Goal: Task Accomplishment & Management: Use online tool/utility

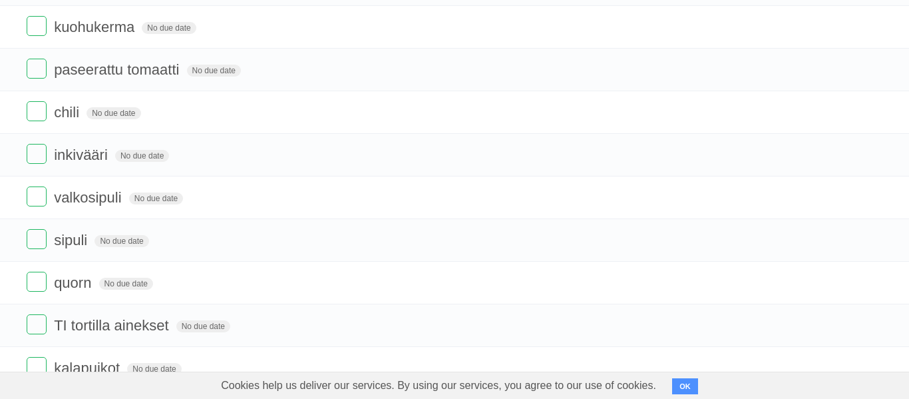
scroll to position [490, 0]
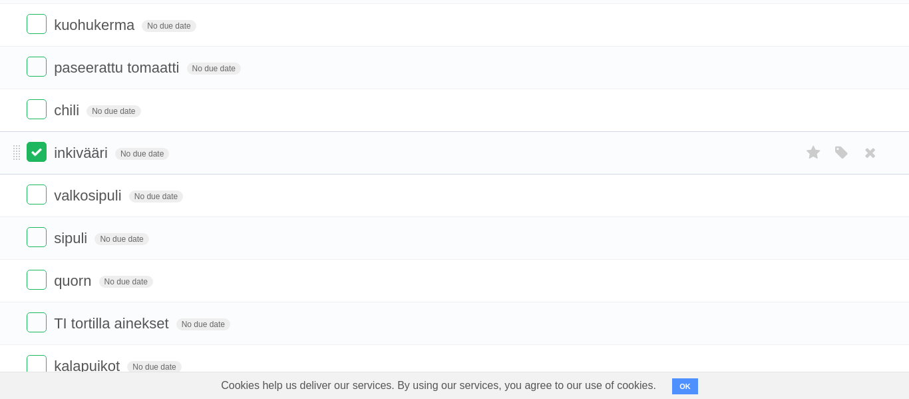
click at [41, 159] on label at bounding box center [37, 152] width 20 height 20
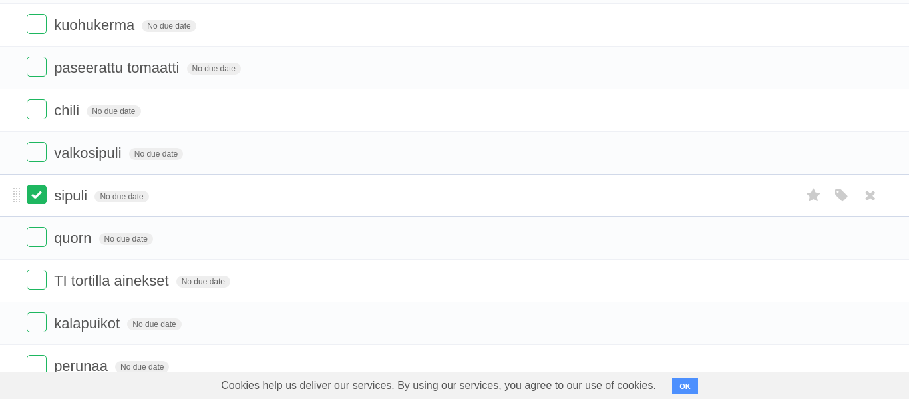
click at [30, 204] on label at bounding box center [37, 194] width 20 height 20
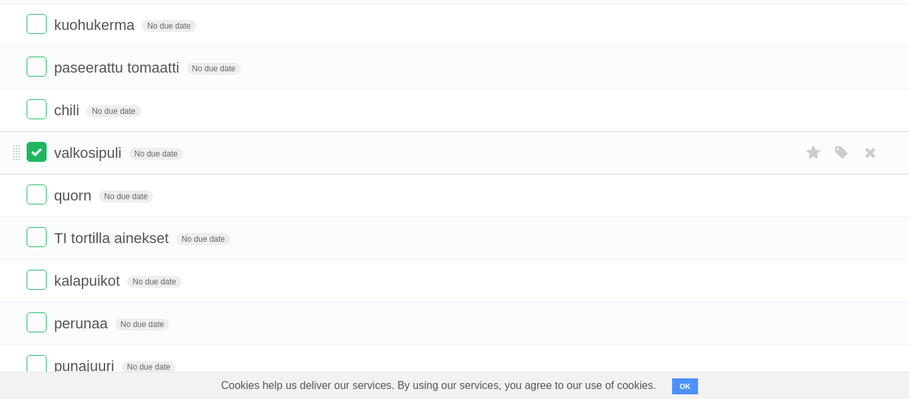
click at [35, 158] on label at bounding box center [37, 152] width 20 height 20
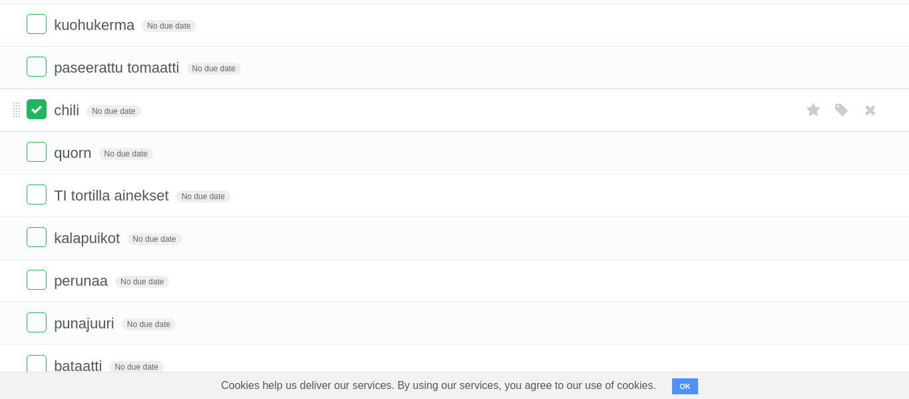
click at [31, 111] on label at bounding box center [37, 109] width 20 height 20
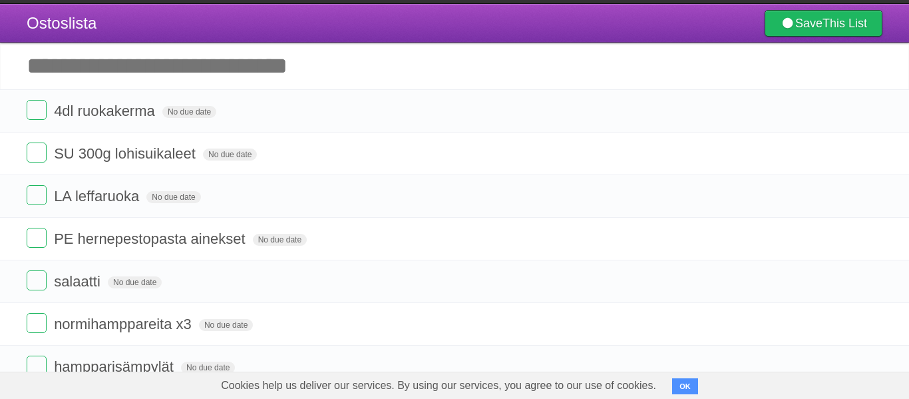
scroll to position [25, 0]
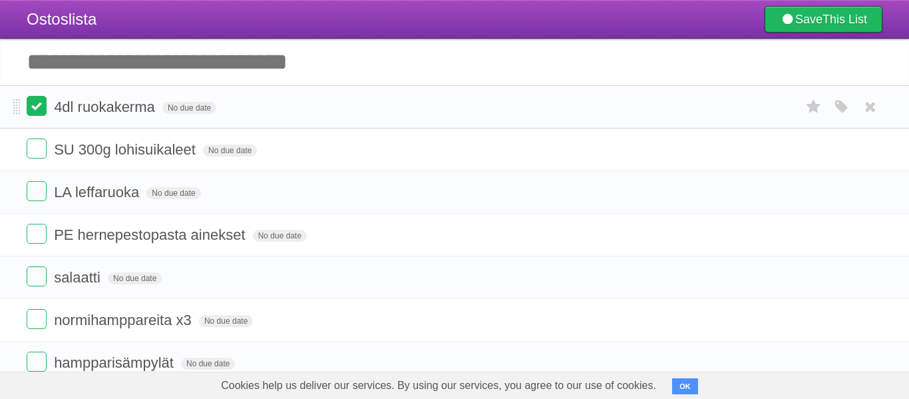
click at [37, 107] on label at bounding box center [37, 106] width 20 height 20
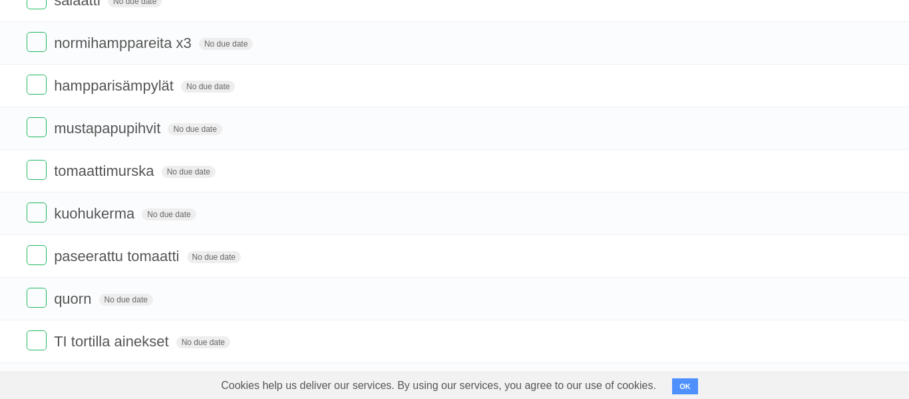
scroll to position [262, 0]
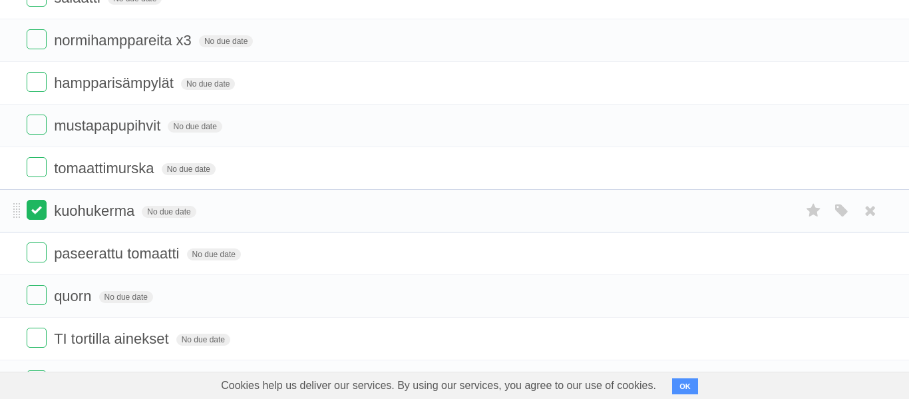
click at [34, 216] on label at bounding box center [37, 210] width 20 height 20
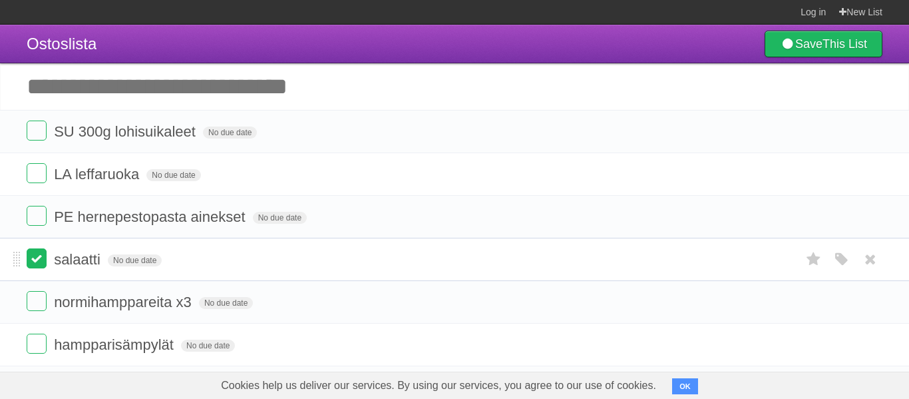
click at [35, 266] on label at bounding box center [37, 258] width 20 height 20
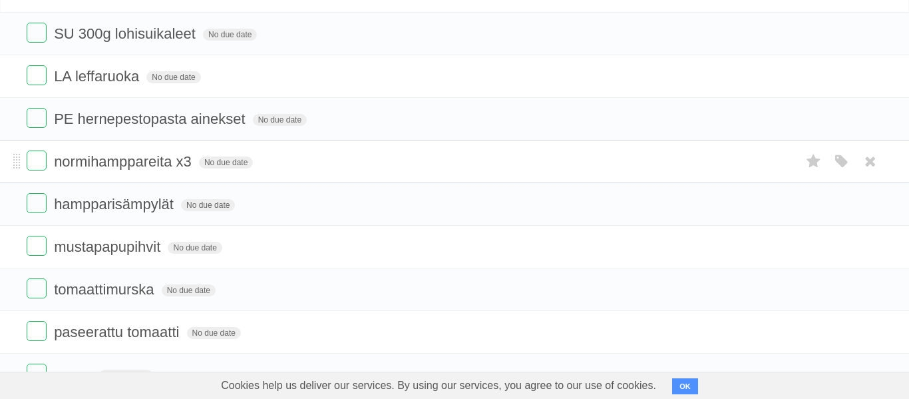
scroll to position [99, 0]
click at [32, 156] on label at bounding box center [37, 160] width 20 height 20
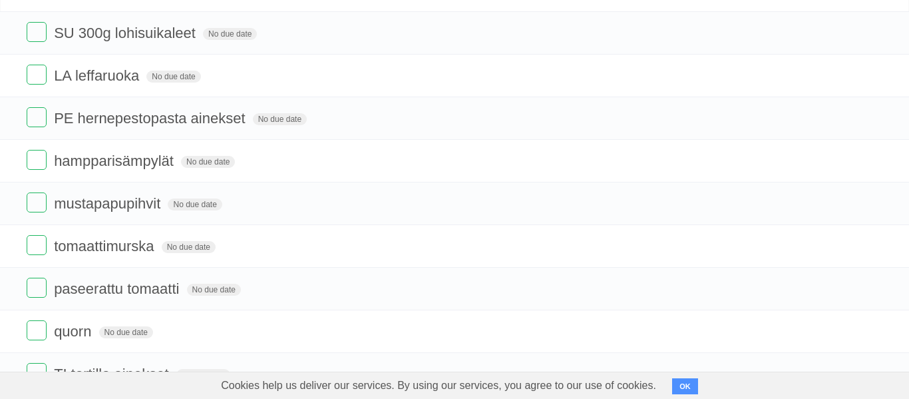
click at [32, 156] on label at bounding box center [37, 160] width 20 height 20
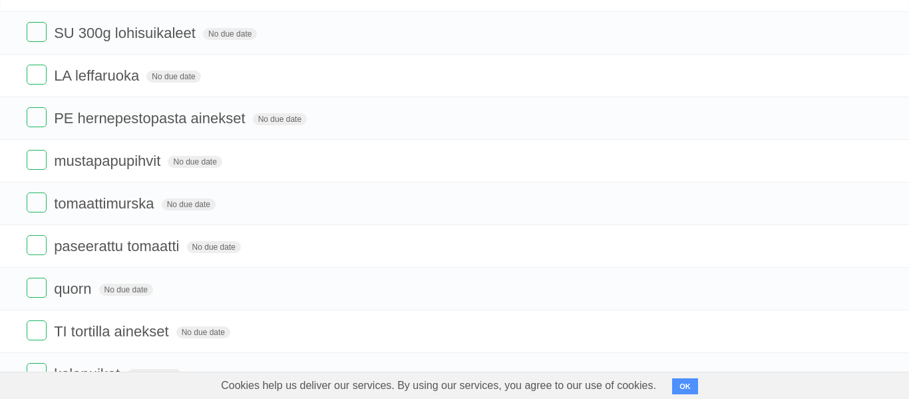
click at [32, 156] on label at bounding box center [37, 160] width 20 height 20
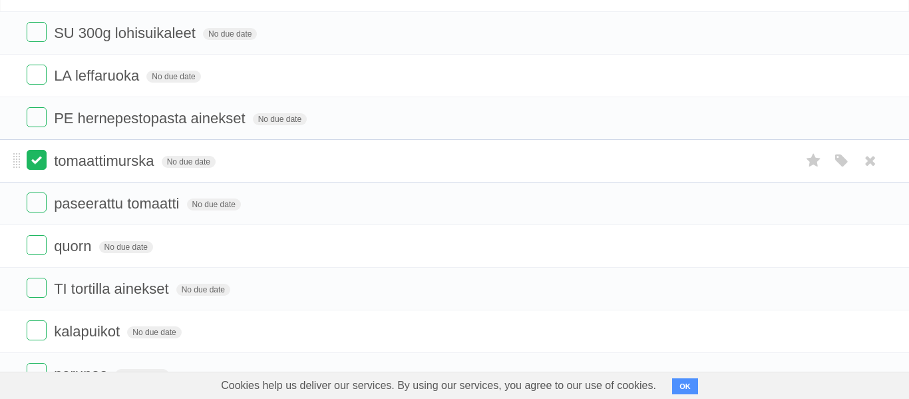
click at [39, 170] on label at bounding box center [37, 160] width 20 height 20
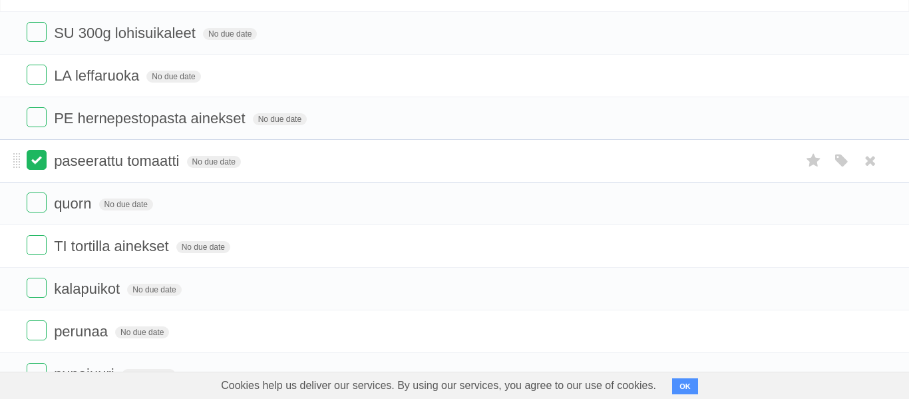
click at [33, 162] on label at bounding box center [37, 160] width 20 height 20
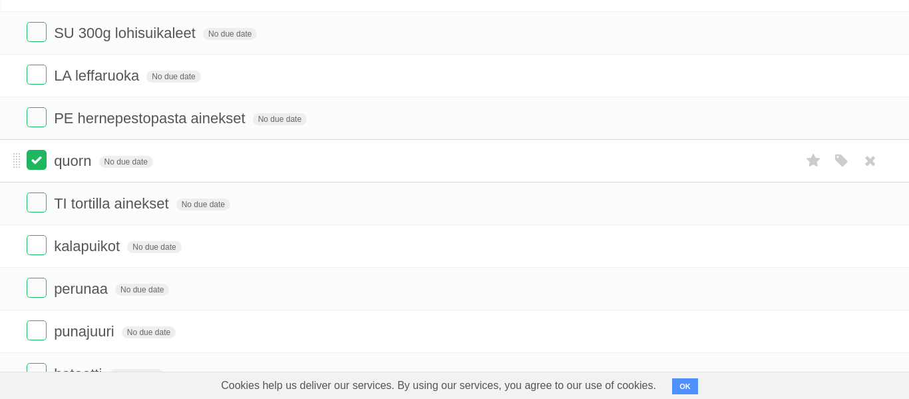
click at [38, 162] on label at bounding box center [37, 160] width 20 height 20
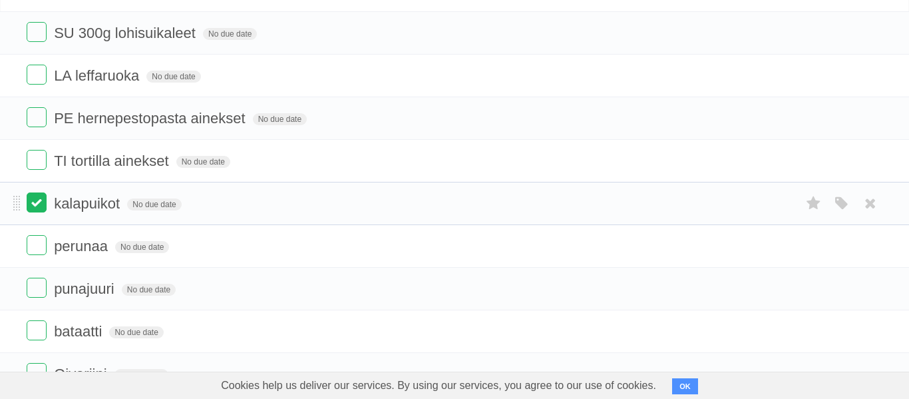
click at [30, 204] on label at bounding box center [37, 202] width 20 height 20
click at [33, 206] on label at bounding box center [37, 202] width 20 height 20
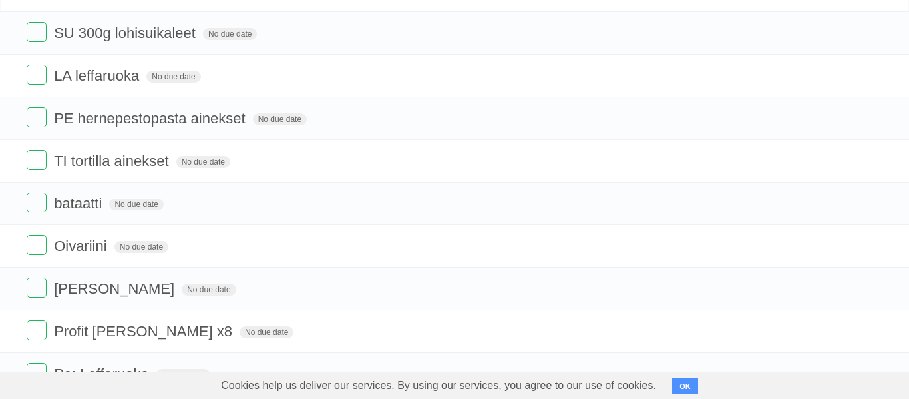
click at [33, 206] on label at bounding box center [37, 202] width 20 height 20
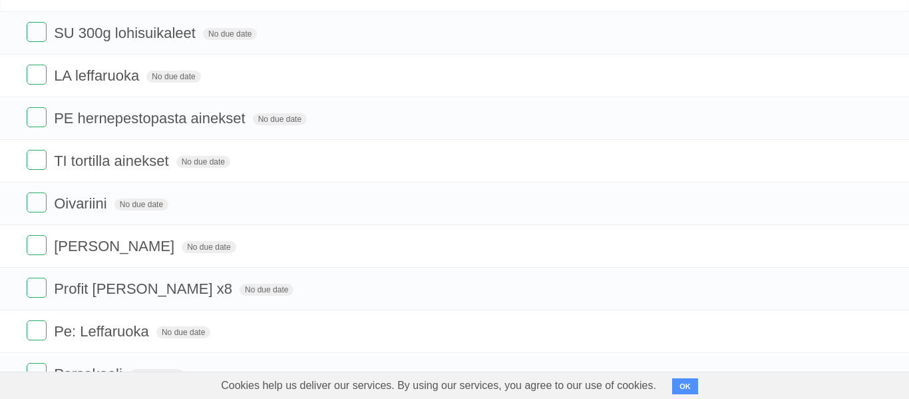
click at [33, 206] on label at bounding box center [37, 202] width 20 height 20
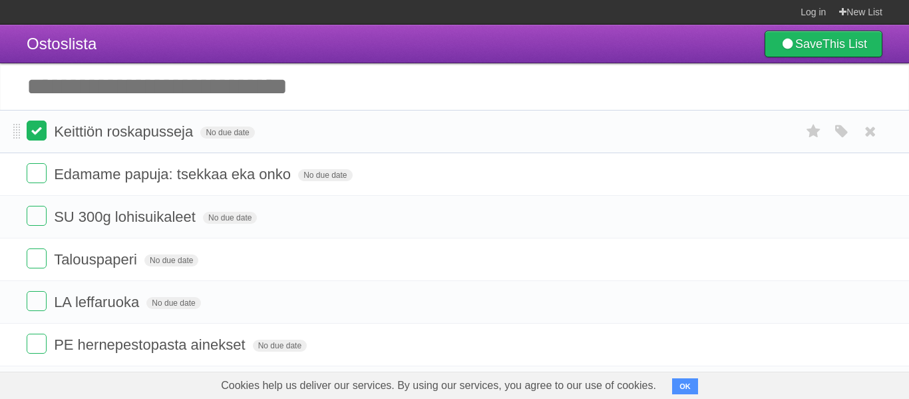
click at [33, 130] on label at bounding box center [37, 130] width 20 height 20
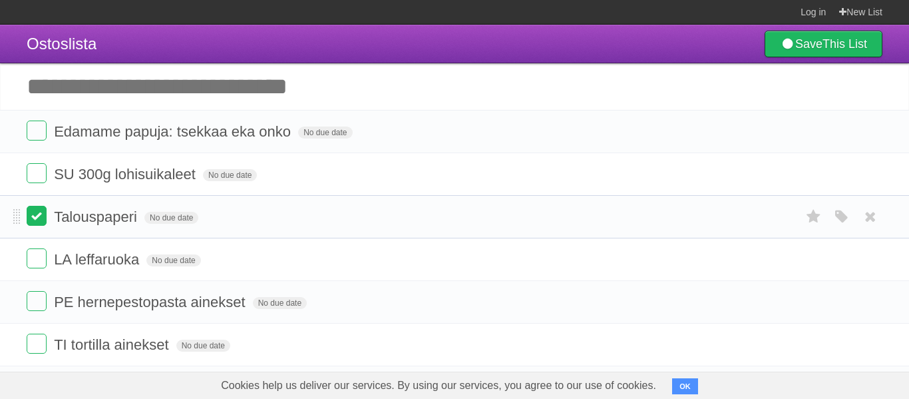
click at [43, 220] on label at bounding box center [37, 216] width 20 height 20
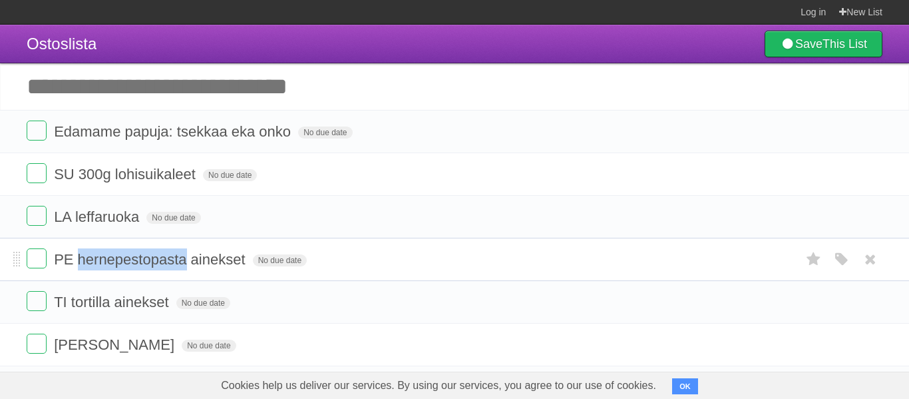
drag, startPoint x: 79, startPoint y: 263, endPoint x: 186, endPoint y: 256, distance: 107.4
click at [186, 256] on span "PE hernepestopasta ainekset" at bounding box center [151, 259] width 194 height 17
click at [86, 257] on input "**********" at bounding box center [153, 260] width 199 height 17
click at [79, 264] on input "**********" at bounding box center [153, 260] width 199 height 17
type input "**********"
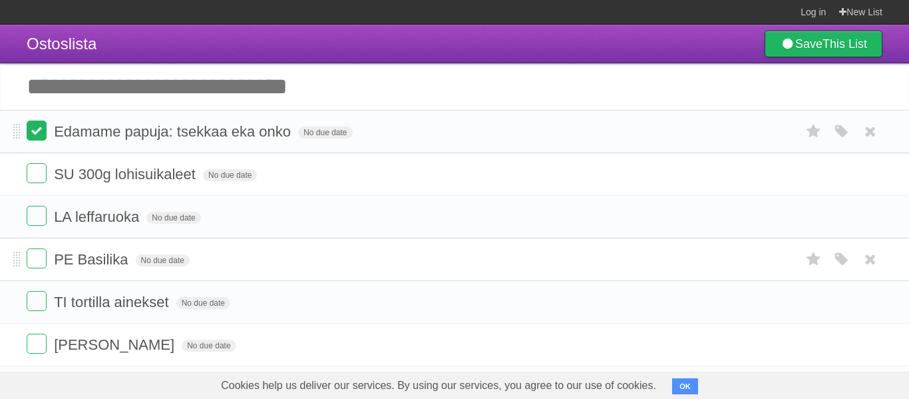
click at [39, 133] on label at bounding box center [37, 130] width 20 height 20
